Goal: Task Accomplishment & Management: Manage account settings

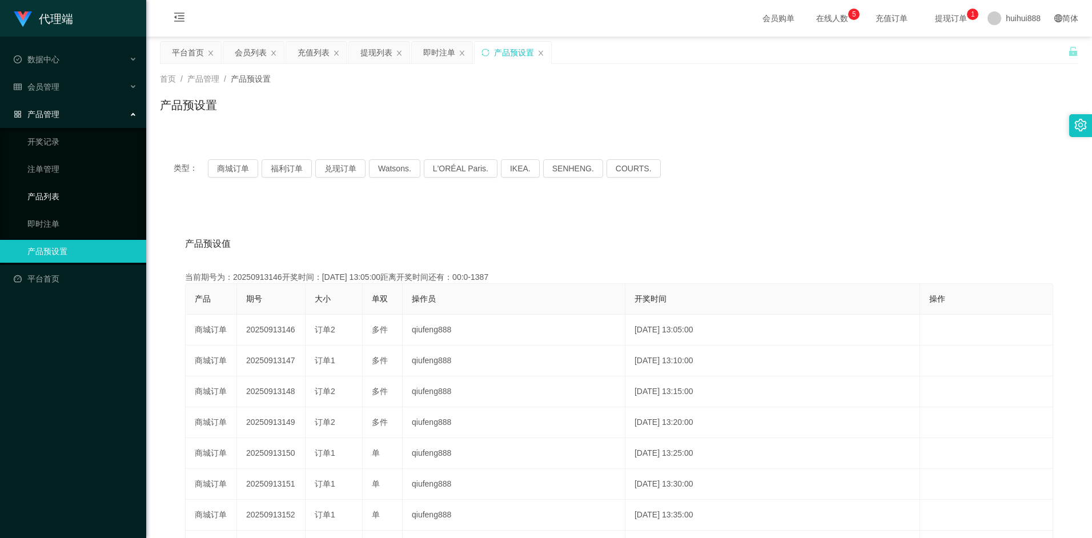
click at [49, 203] on link "产品列表" at bounding box center [82, 196] width 110 height 23
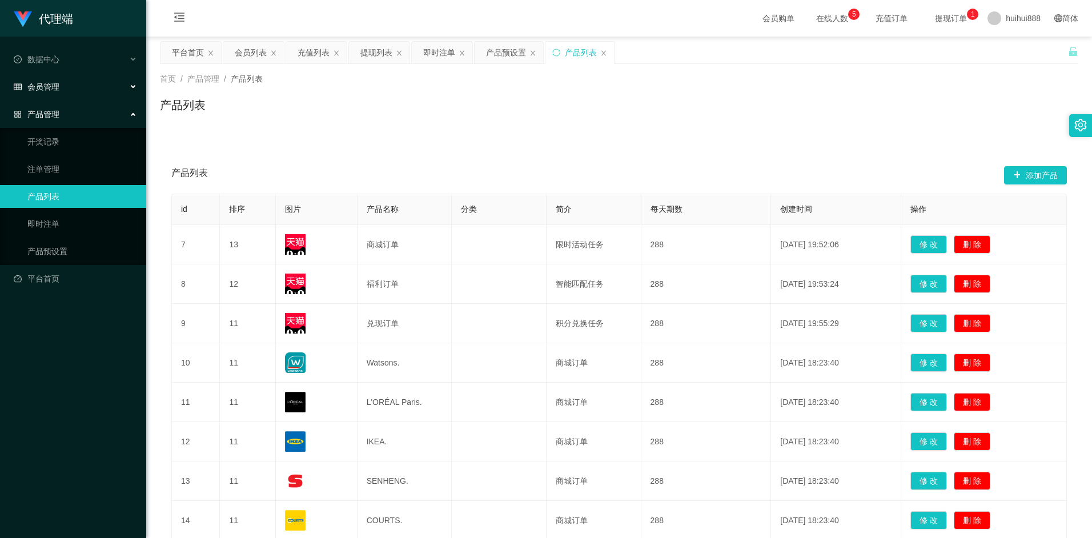
click at [54, 87] on span "会员管理" at bounding box center [37, 86] width 46 height 9
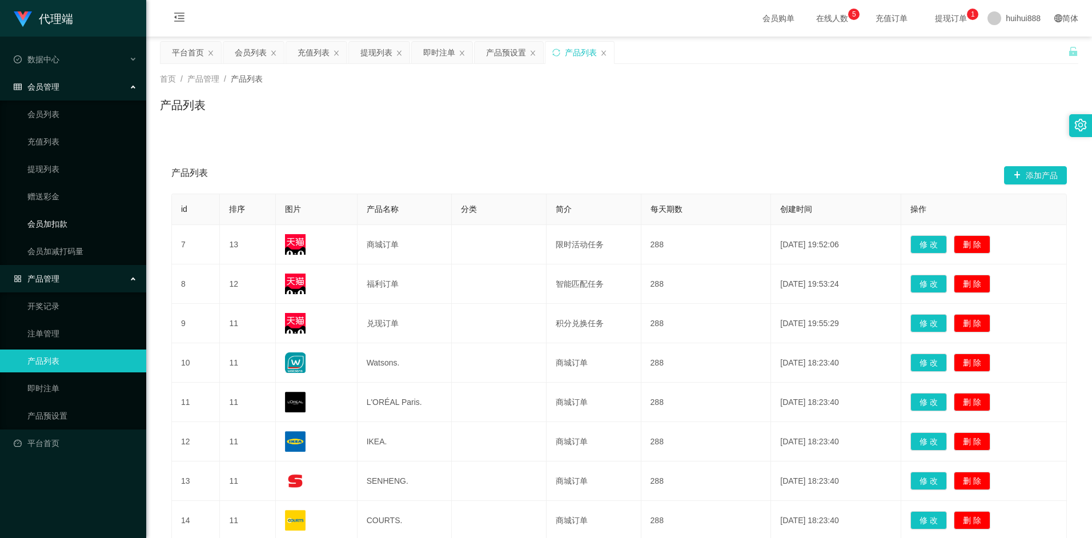
click at [81, 223] on link "会员加扣款" at bounding box center [82, 224] width 110 height 23
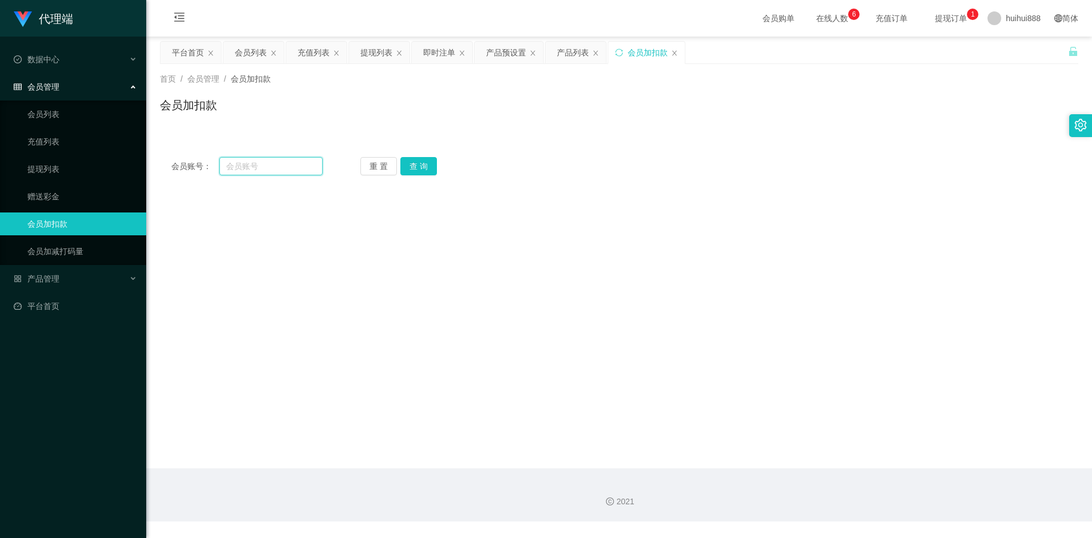
click at [265, 163] on input "text" at bounding box center [270, 166] width 103 height 18
click at [272, 167] on input "text" at bounding box center [270, 166] width 103 height 18
click at [286, 166] on input "text" at bounding box center [270, 166] width 103 height 18
click at [245, 166] on input "text" at bounding box center [270, 166] width 103 height 18
paste input "ckc011276"
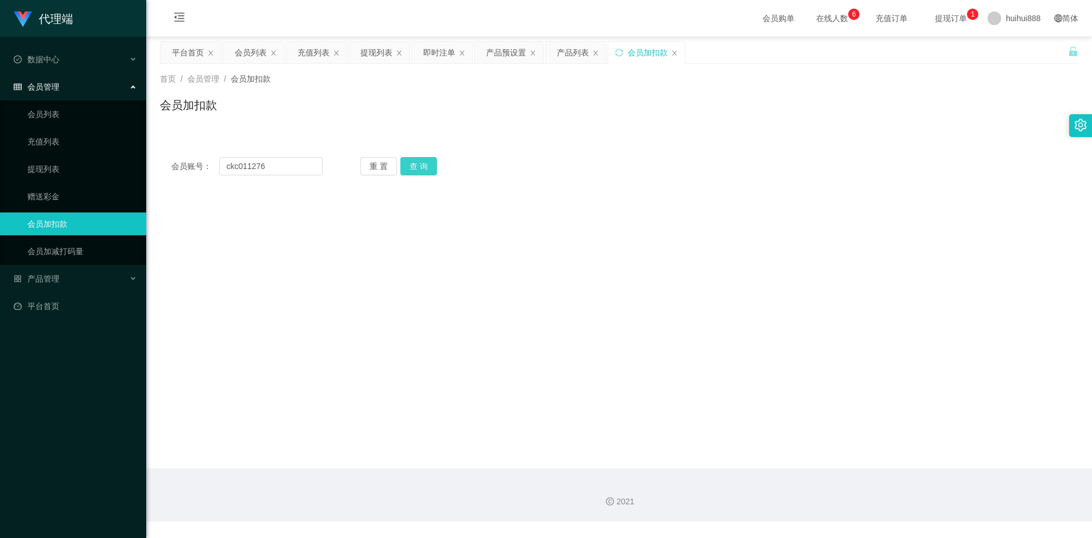
click at [415, 164] on button "查 询" at bounding box center [418, 166] width 37 height 18
click at [416, 168] on button "查 询" at bounding box center [418, 166] width 37 height 18
click at [267, 169] on input "ckc011276" at bounding box center [270, 166] width 103 height 18
click at [707, 197] on main "关闭左侧 关闭右侧 关闭其它 刷新页面 平台首页 会员列表 充值列表 提现列表 即时注单 产品预设置 产品列表 会员加扣款 首页 / 会员管理 / 会员加扣款…" at bounding box center [619, 253] width 946 height 432
click at [421, 164] on button "查 询" at bounding box center [418, 166] width 37 height 18
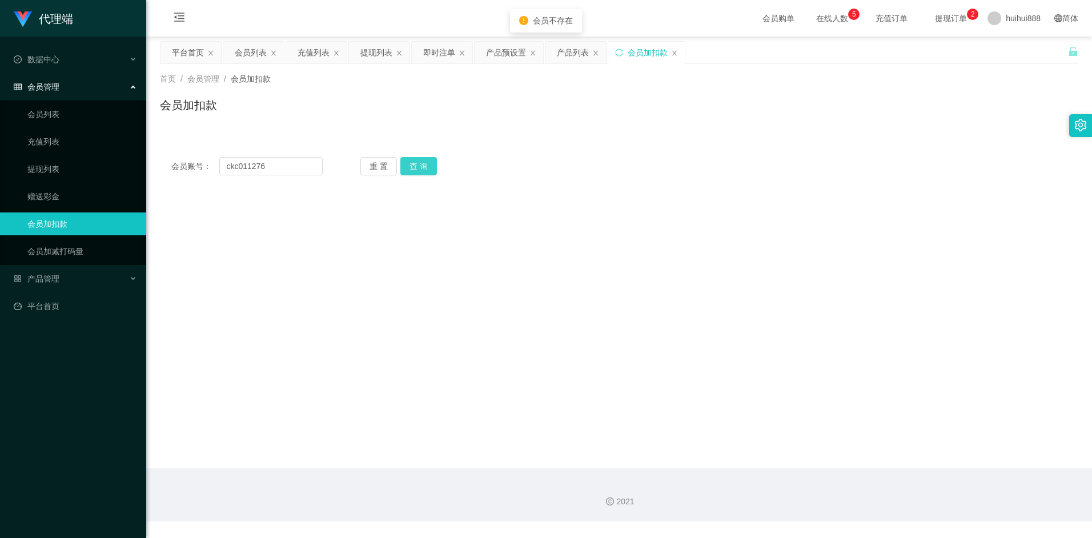
click at [421, 164] on button "查 询" at bounding box center [418, 166] width 37 height 18
drag, startPoint x: 236, startPoint y: 163, endPoint x: 186, endPoint y: 164, distance: 50.3
click at [186, 163] on div "会员账号： ckc011276" at bounding box center [246, 166] width 151 height 18
paste input "9.12[PERSON_NAME] 88476330-"
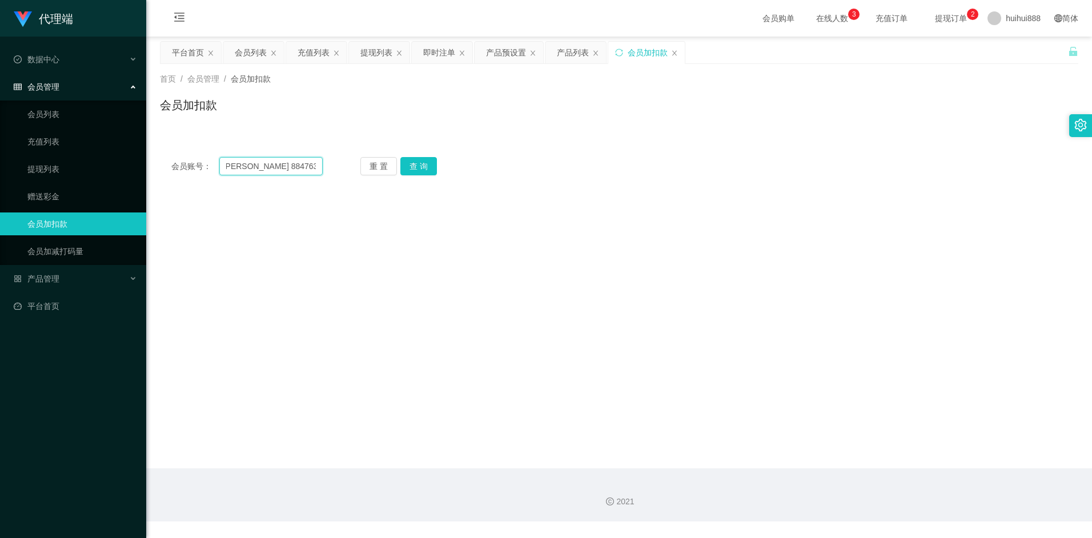
click at [279, 167] on input "9.12[PERSON_NAME] 88476330-ckc011276" at bounding box center [270, 166] width 103 height 18
type input "ckc011276"
click at [425, 163] on button "查 询" at bounding box center [418, 166] width 37 height 18
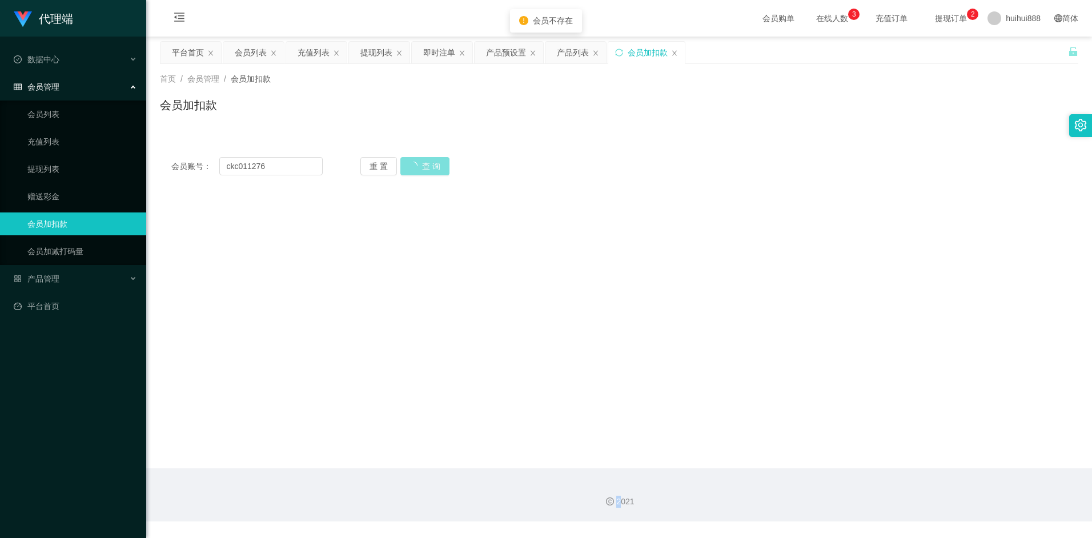
click at [425, 163] on div "重 置 查 询" at bounding box center [435, 166] width 151 height 18
click at [292, 169] on input "ckc011276" at bounding box center [270, 166] width 103 height 18
click at [230, 168] on input "ckc011276" at bounding box center [270, 166] width 103 height 18
drag, startPoint x: 245, startPoint y: 165, endPoint x: 143, endPoint y: 163, distance: 102.3
click at [143, 163] on section "代理端 数据中心 会员管理 会员列表 充值列表 提现列表 赠送彩金 会员加扣款 会员加减打码量 产品管理 开奖记录 注单管理 产品列表 即时注单 产品预设置 …" at bounding box center [546, 261] width 1092 height 522
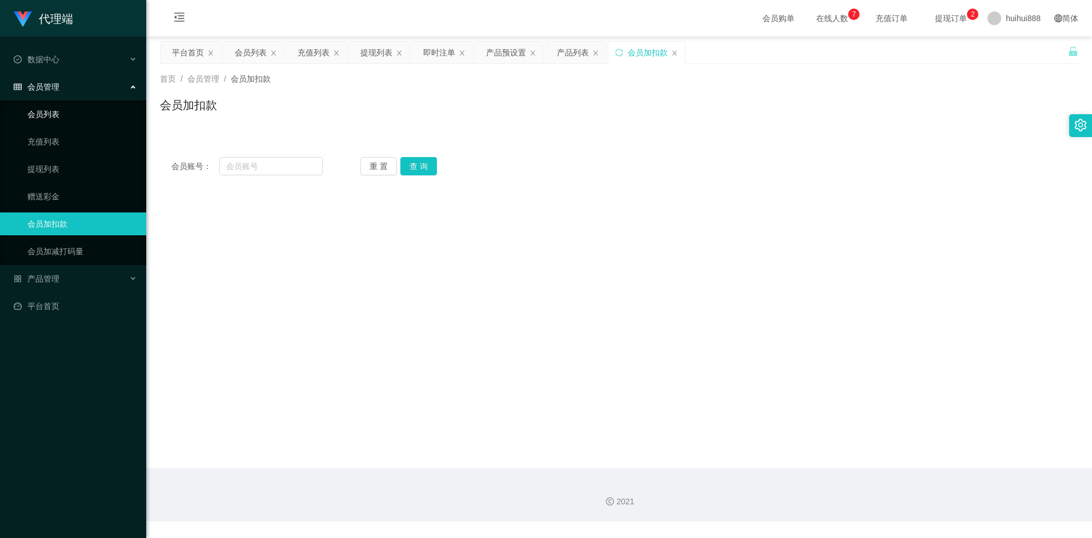
click at [57, 115] on link "会员列表" at bounding box center [82, 114] width 110 height 23
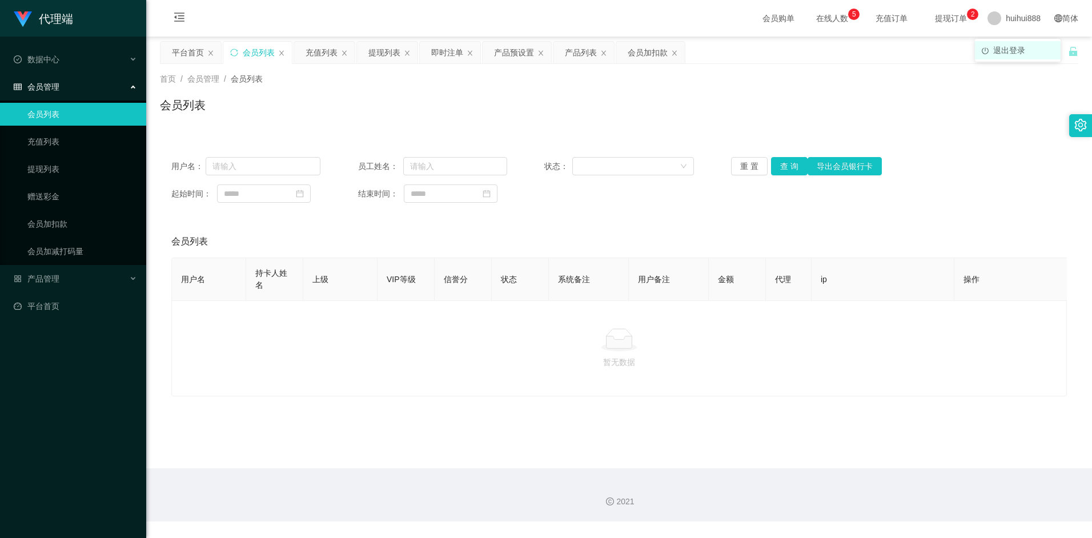
click at [725, 48] on span "退出登录" at bounding box center [1009, 50] width 32 height 9
